Goal: Navigation & Orientation: Find specific page/section

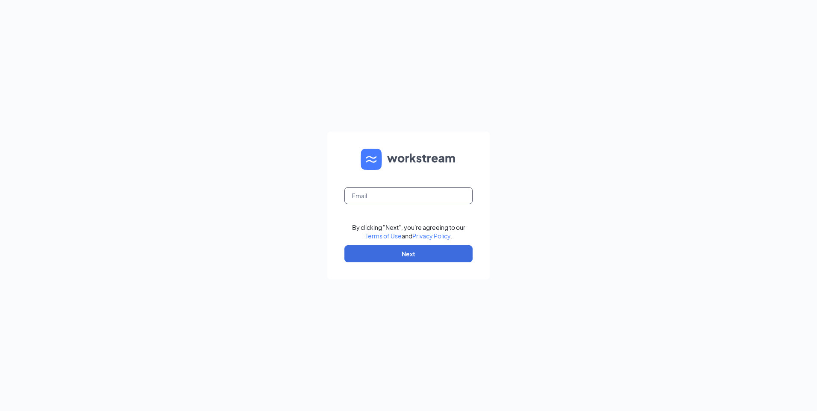
click at [362, 199] on input "text" at bounding box center [408, 195] width 128 height 17
type input "R"
type input "[EMAIL_ADDRESS][DOMAIN_NAME]"
click at [433, 254] on button "Next" at bounding box center [408, 253] width 128 height 17
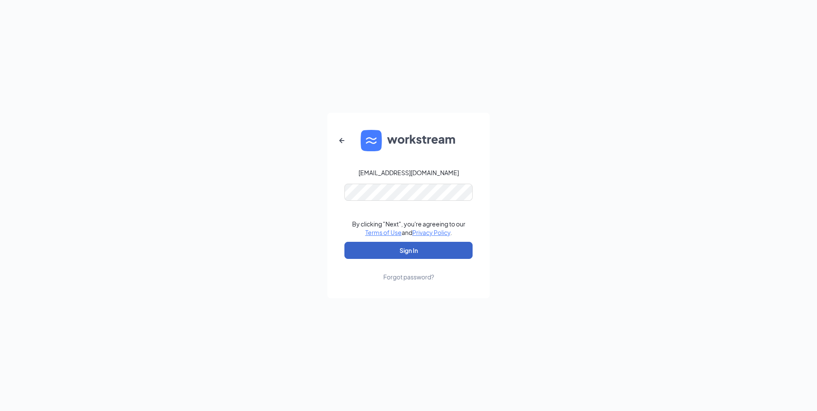
click at [415, 254] on button "Sign In" at bounding box center [408, 250] width 128 height 17
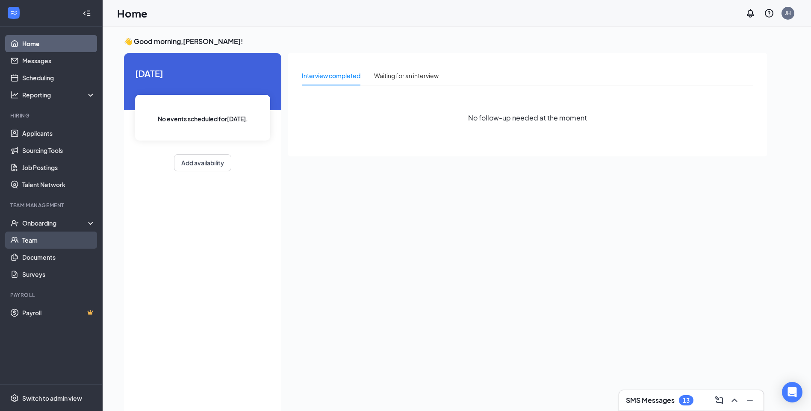
click at [44, 242] on link "Team" at bounding box center [58, 240] width 73 height 17
